Goal: Find specific page/section: Find specific page/section

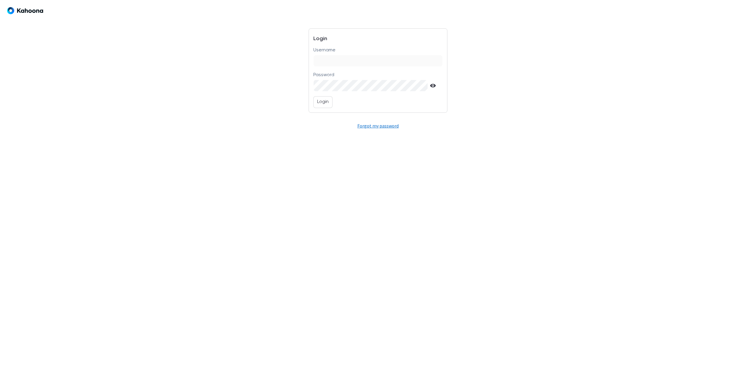
click at [352, 61] on input "Username" at bounding box center [378, 60] width 128 height 11
type input "**********"
click at [347, 77] on label "Password" at bounding box center [377, 74] width 129 height 7
click at [321, 101] on p "Login" at bounding box center [323, 102] width 12 height 8
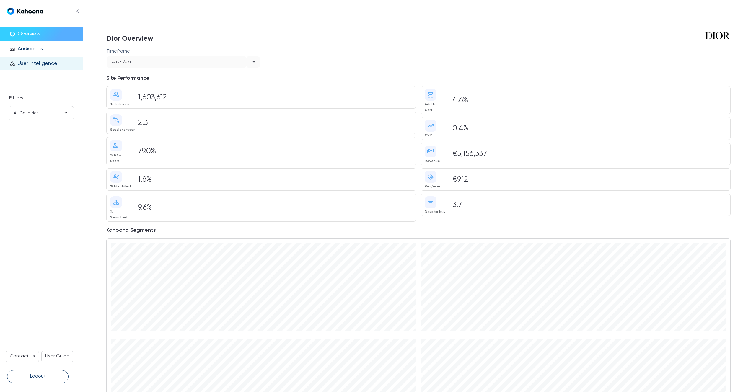
click at [44, 63] on p "User Intelligence" at bounding box center [38, 63] width 40 height 6
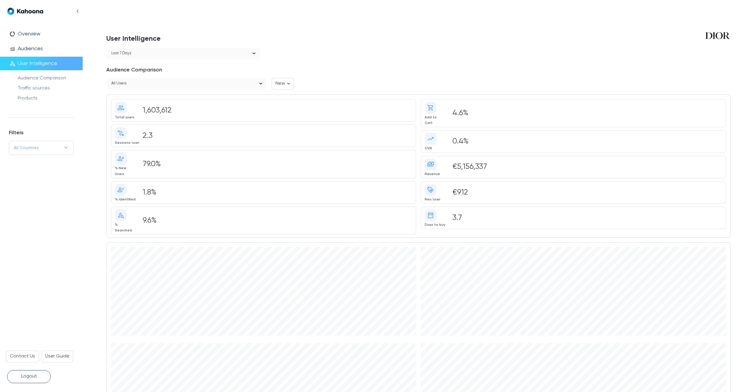
click at [59, 147] on span "All Countries" at bounding box center [38, 148] width 49 height 6
click at [56, 175] on div "Select Countries Choose an option open" at bounding box center [41, 167] width 64 height 25
click at [59, 172] on icon "open" at bounding box center [62, 168] width 7 height 7
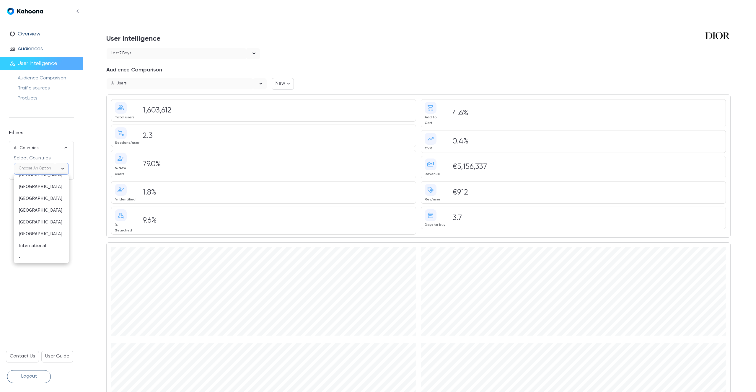
click at [40, 222] on div "[GEOGRAPHIC_DATA]" at bounding box center [41, 222] width 45 height 8
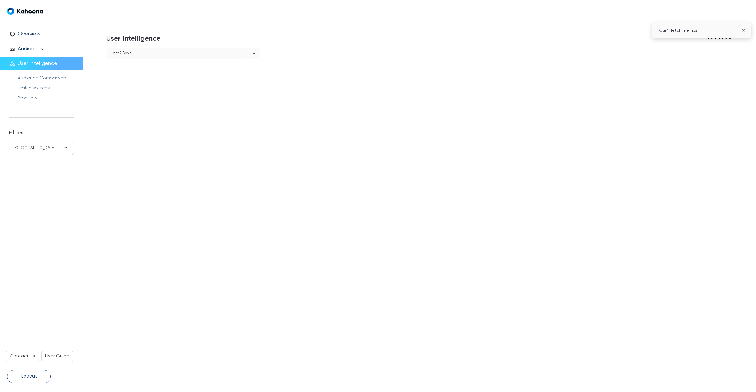
click at [743, 31] on icon "Close" at bounding box center [744, 30] width 6 height 6
click at [248, 50] on div "open" at bounding box center [254, 53] width 14 height 11
